Goal: Task Accomplishment & Management: Use online tool/utility

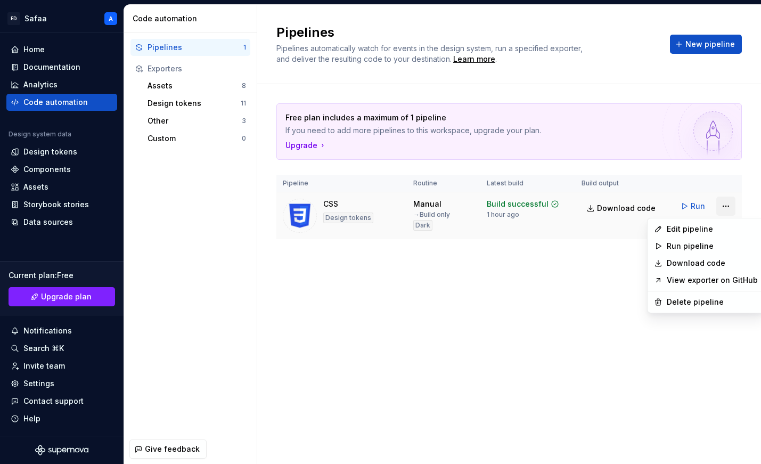
click at [729, 205] on html "[PERSON_NAME] A Home Documentation Analytics Code automation Design system data…" at bounding box center [380, 232] width 761 height 464
click at [700, 229] on div "Edit pipeline" at bounding box center [712, 229] width 91 height 11
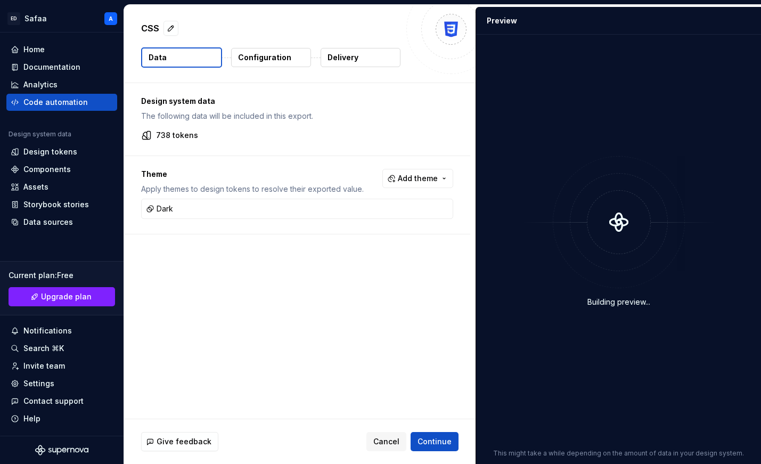
click at [264, 58] on p "Configuration" at bounding box center [264, 57] width 53 height 11
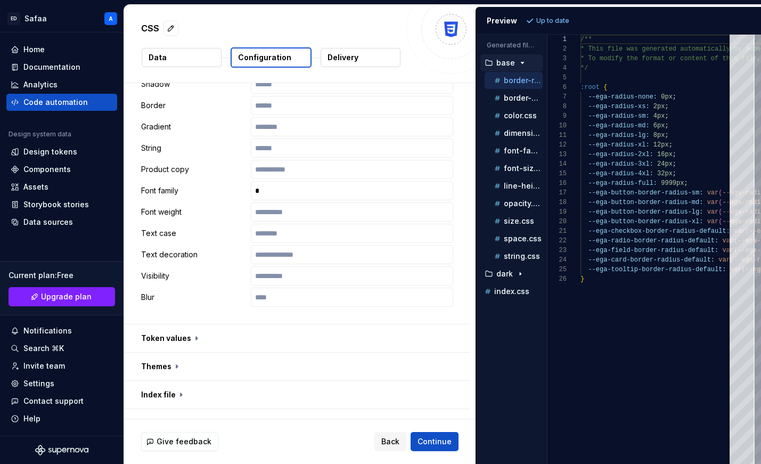
scroll to position [617, 0]
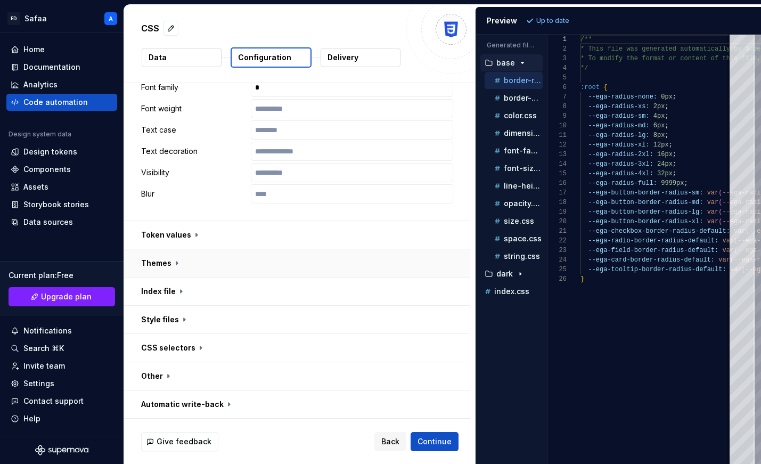
click at [162, 257] on button "button" at bounding box center [297, 263] width 346 height 28
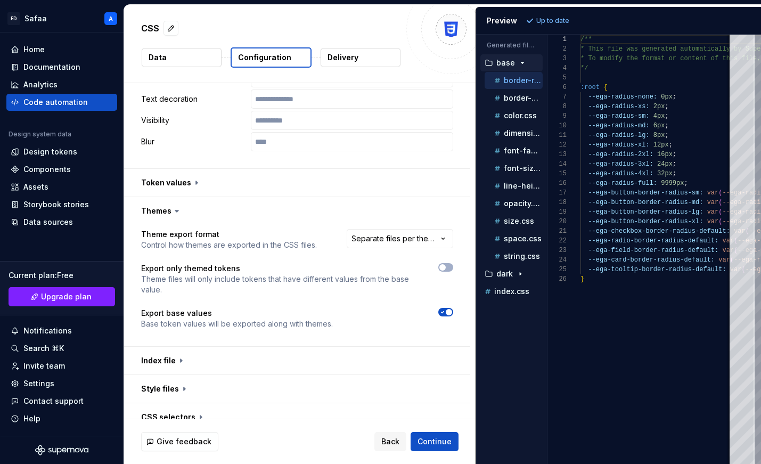
scroll to position [695, 0]
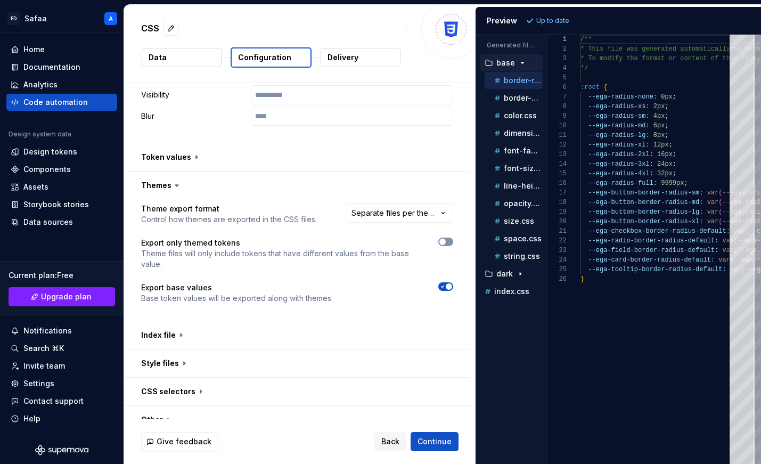
click at [453, 240] on button "button" at bounding box center [445, 242] width 15 height 9
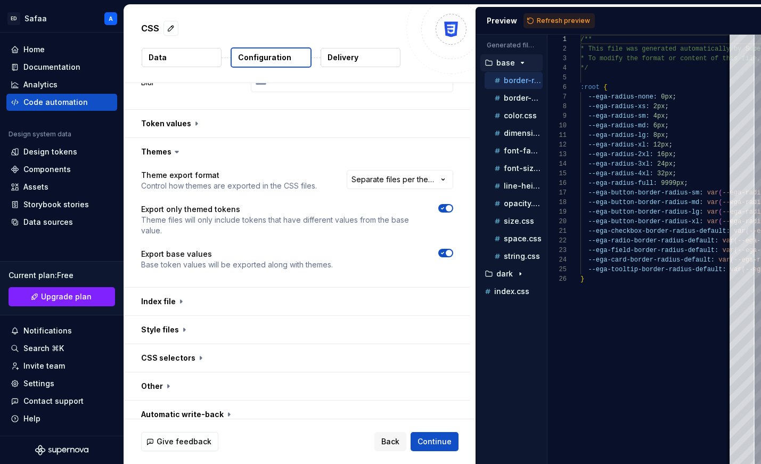
scroll to position [738, 0]
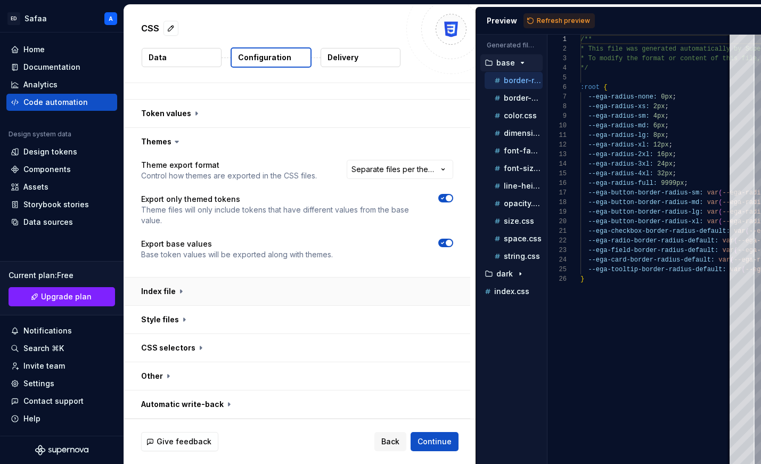
click at [178, 289] on button "button" at bounding box center [297, 292] width 346 height 28
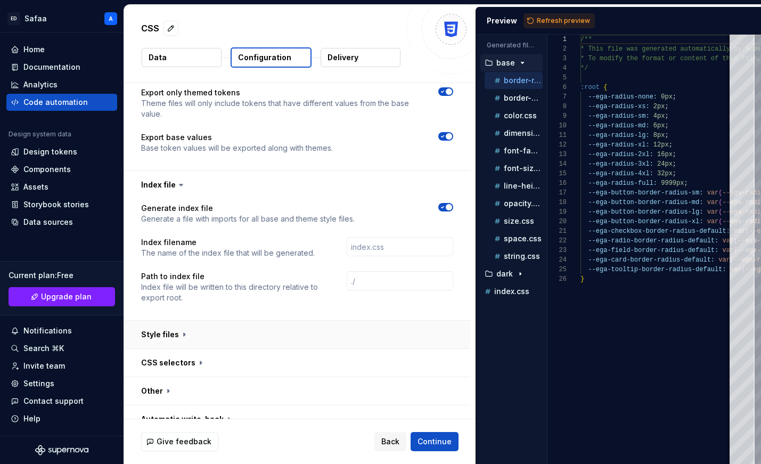
click at [173, 333] on button "button" at bounding box center [297, 335] width 346 height 28
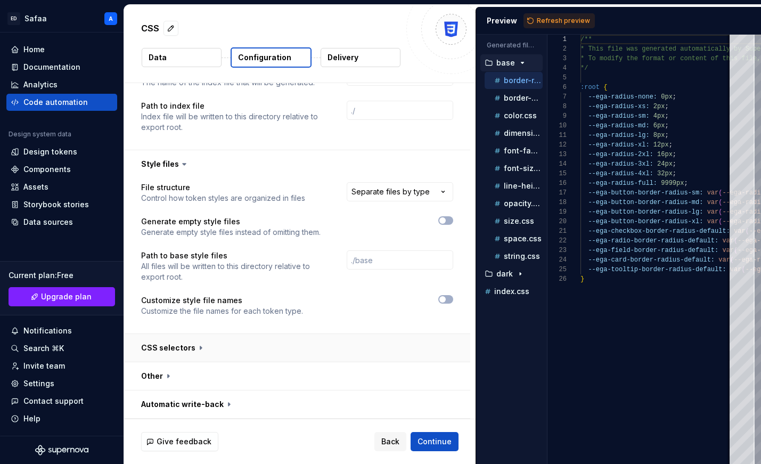
click at [169, 352] on button "button" at bounding box center [297, 348] width 346 height 28
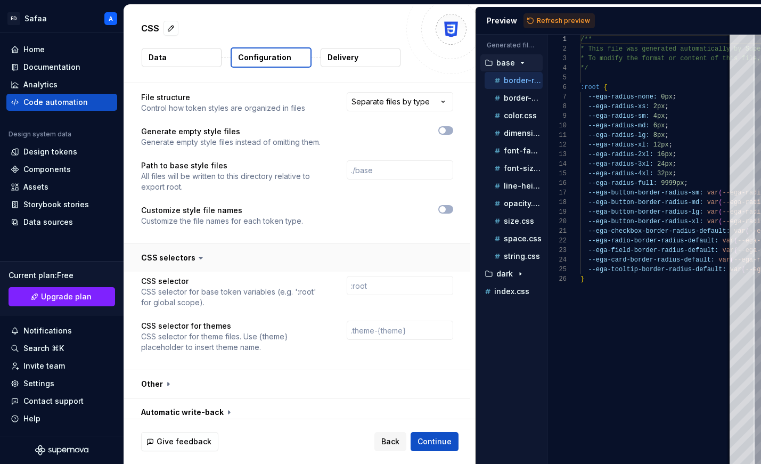
scroll to position [1113, 0]
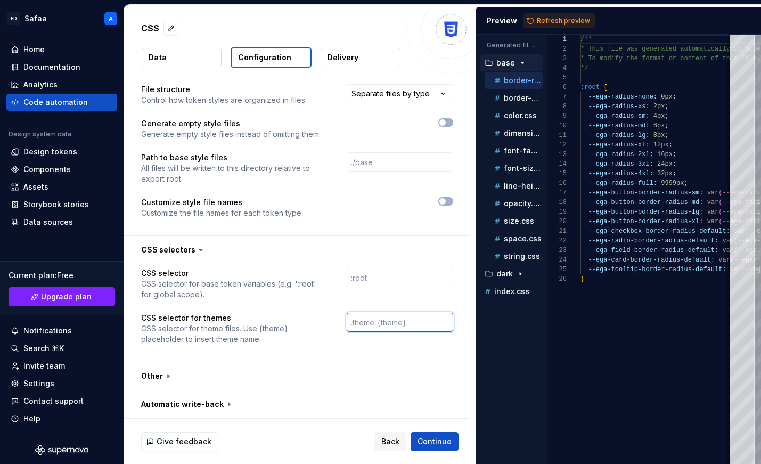
click at [376, 319] on input "text" at bounding box center [400, 322] width 107 height 19
paste input "data-theme=dark"
click at [407, 323] on input "data-theme=dark" at bounding box center [400, 322] width 107 height 19
click at [355, 326] on input "data-theme=""" at bounding box center [400, 322] width 107 height 19
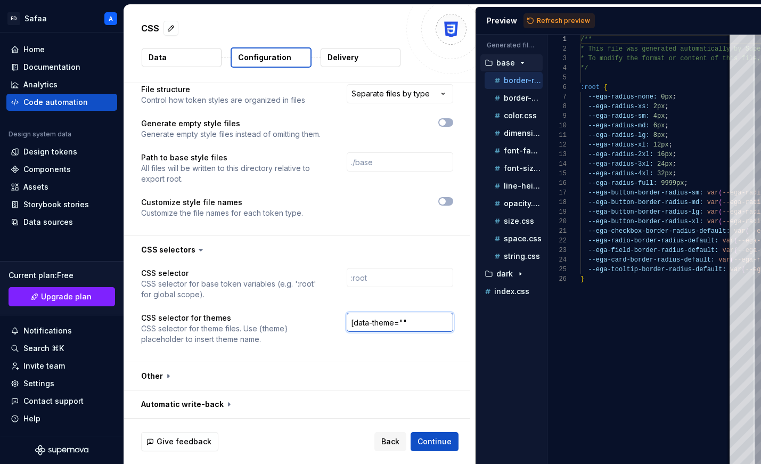
click at [422, 325] on input "[data-theme=""" at bounding box center [400, 322] width 107 height 19
click at [407, 322] on input "[data-theme=""]" at bounding box center [400, 322] width 107 height 19
type input "[data-theme="{theme}"]"
click at [415, 345] on div "CSS selector CSS selector for base token variables (e.g. ':root' for global sco…" at bounding box center [297, 312] width 312 height 89
click at [551, 23] on span "Refresh preview" at bounding box center [563, 21] width 53 height 9
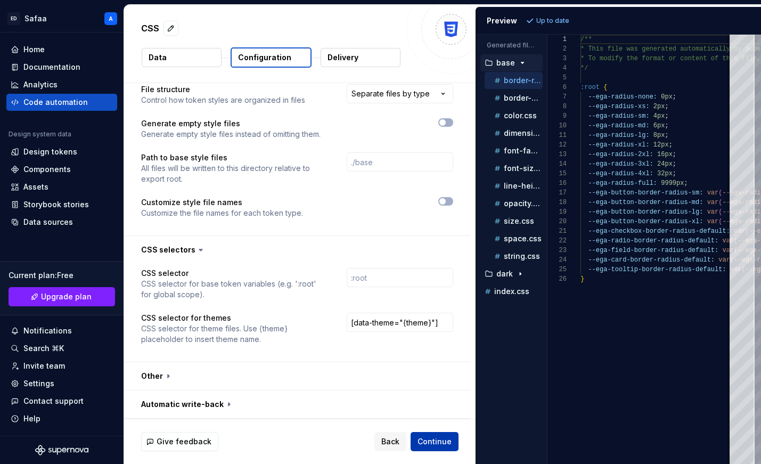
click at [439, 440] on span "Continue" at bounding box center [435, 441] width 34 height 11
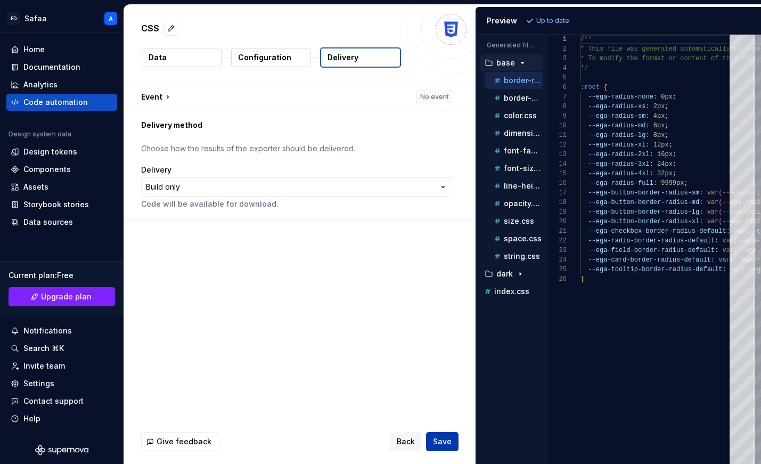
click at [439, 440] on span "Save" at bounding box center [442, 441] width 19 height 11
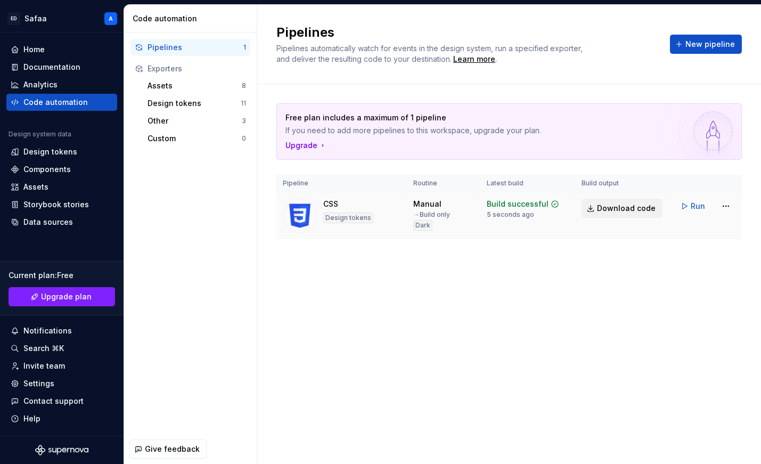
click at [617, 211] on span "Download code" at bounding box center [626, 208] width 59 height 11
click at [419, 274] on div "Free plan includes a maximum of 1 pipeline If you need to add more pipelines to…" at bounding box center [509, 181] width 466 height 195
click at [699, 205] on span "Run" at bounding box center [698, 206] width 14 height 11
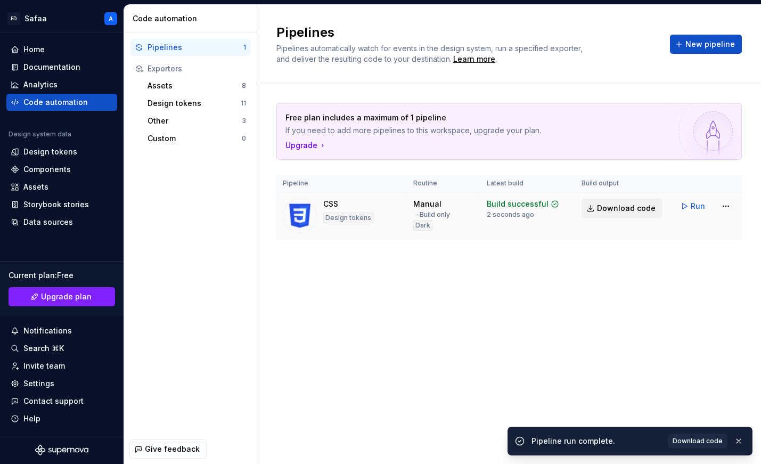
click at [633, 211] on span "Download code" at bounding box center [626, 208] width 59 height 11
